Goal: Find contact information: Find contact information

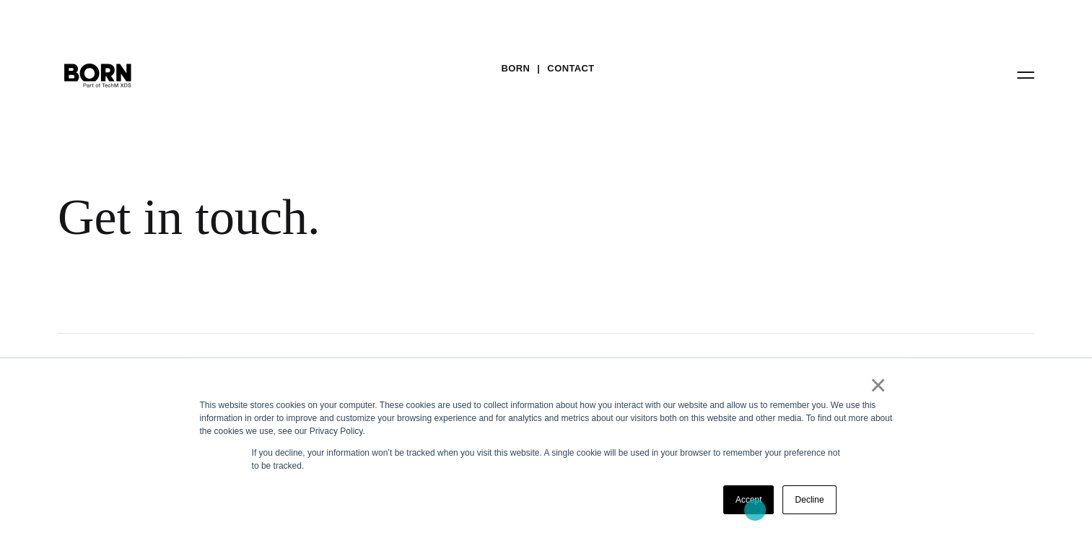
click at [755, 509] on link "Accept" at bounding box center [748, 499] width 51 height 29
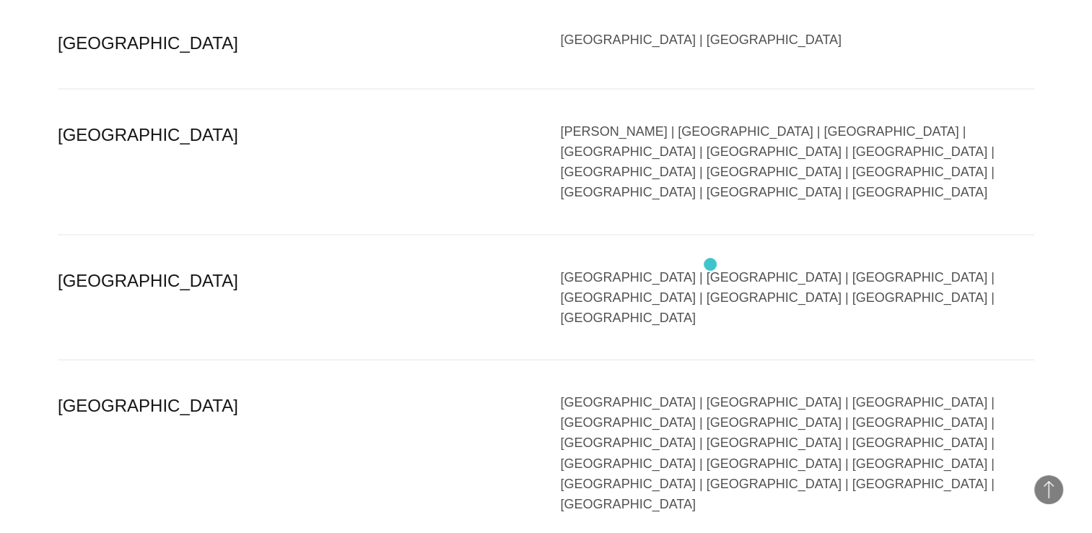
scroll to position [3048, 0]
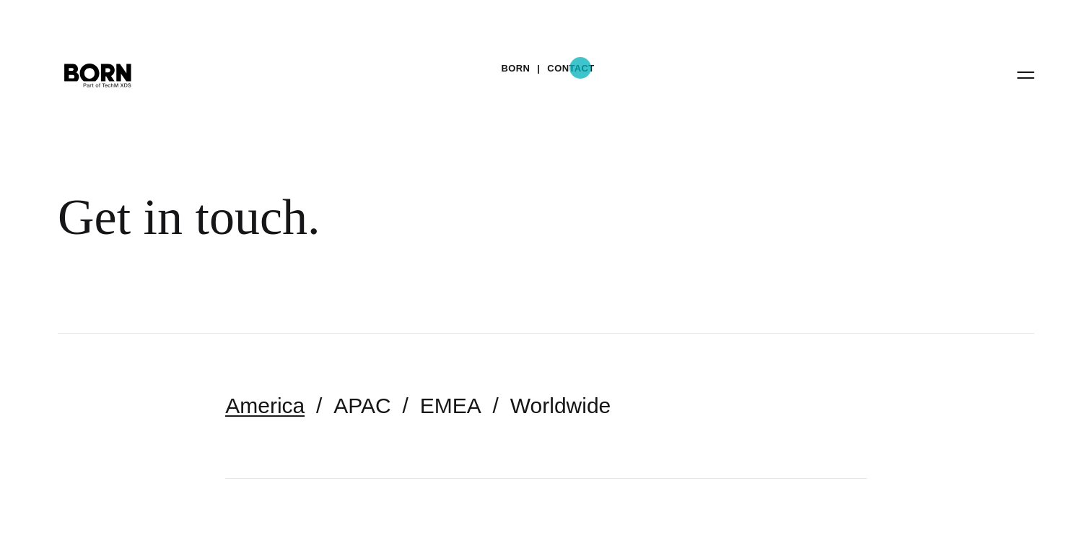
click at [580, 68] on link "Contact" at bounding box center [570, 69] width 47 height 22
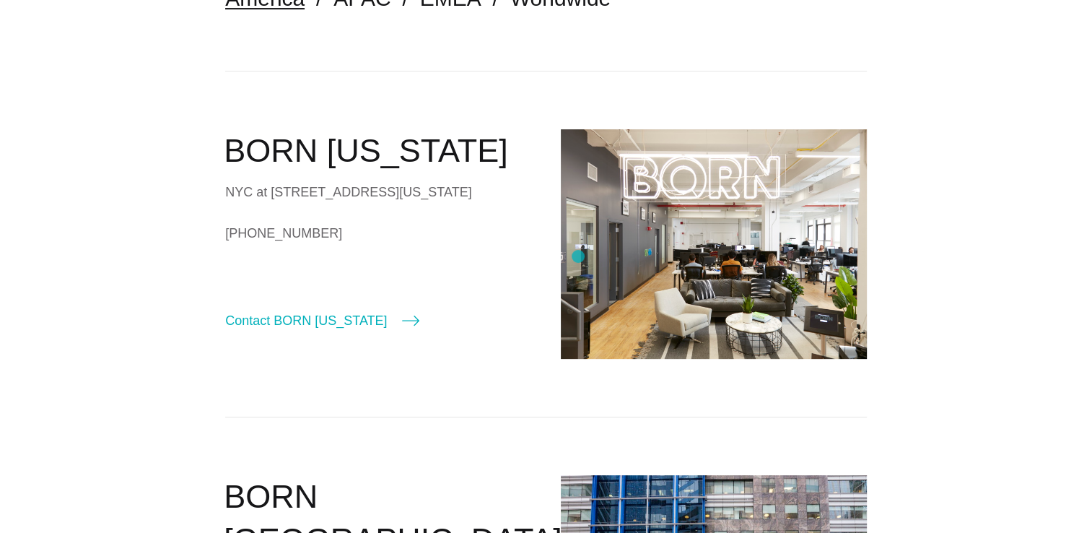
scroll to position [577, 0]
